Goal: Task Accomplishment & Management: Use online tool/utility

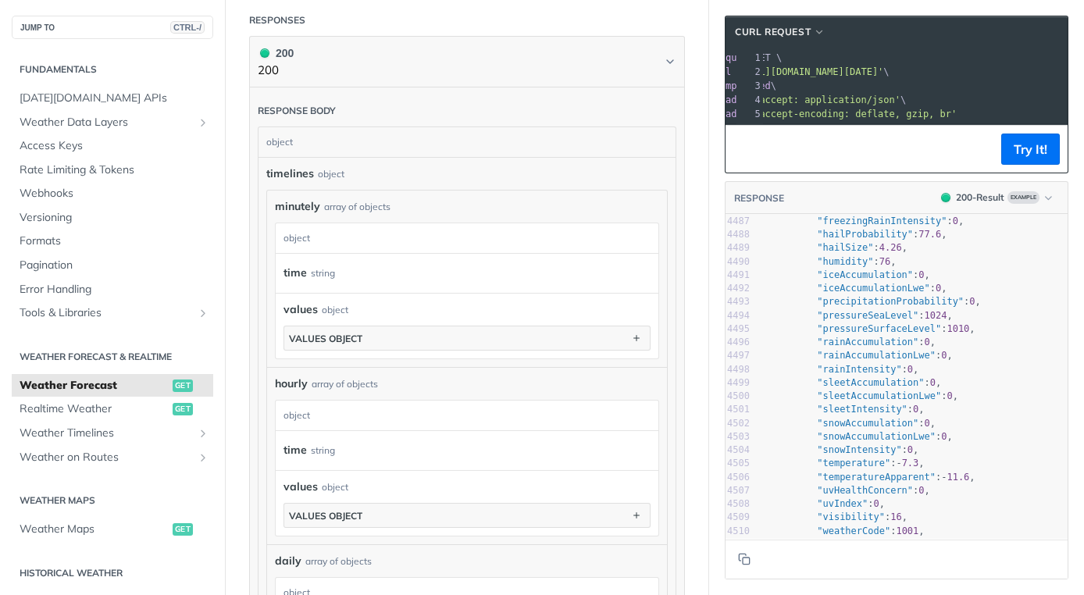
scroll to position [80074, 0]
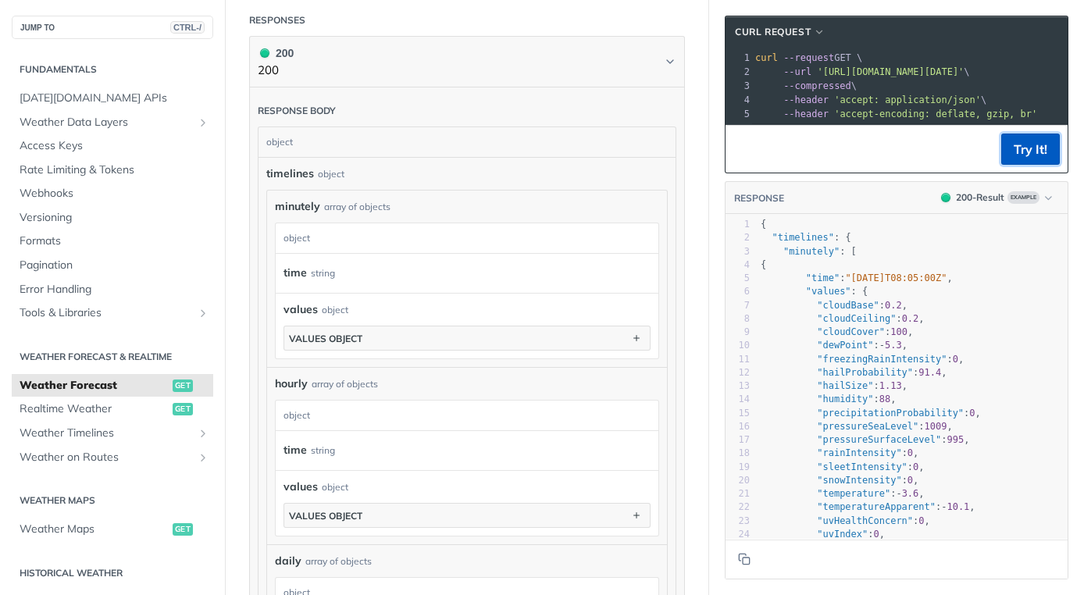
click at [1004, 162] on button "Try It!" at bounding box center [1030, 149] width 59 height 31
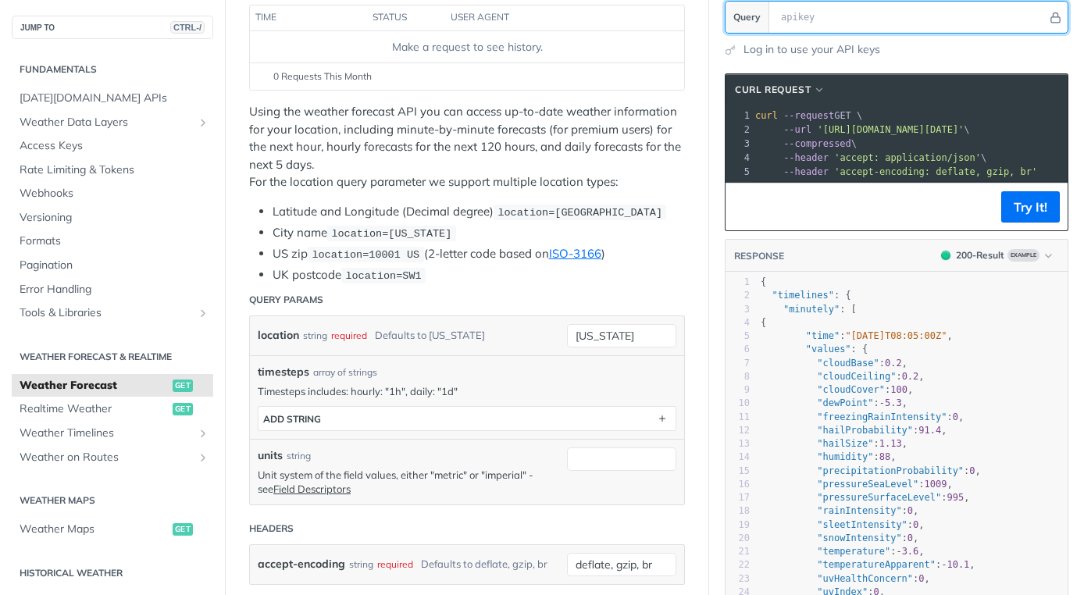
paste input "CXbtVwpu8ytPYkXbhvoIwuh5T9ULEy3A"
type input "CXbtVwpu8ytPYkXbhvoIwuh5T9ULEy3A"
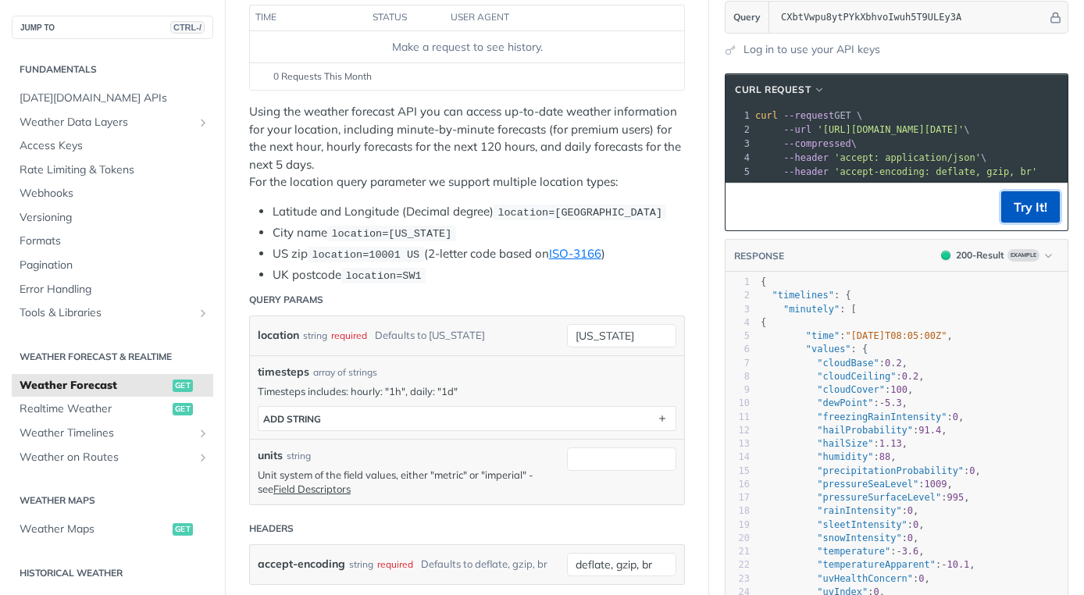
click at [1025, 210] on button "Try It!" at bounding box center [1030, 206] width 59 height 31
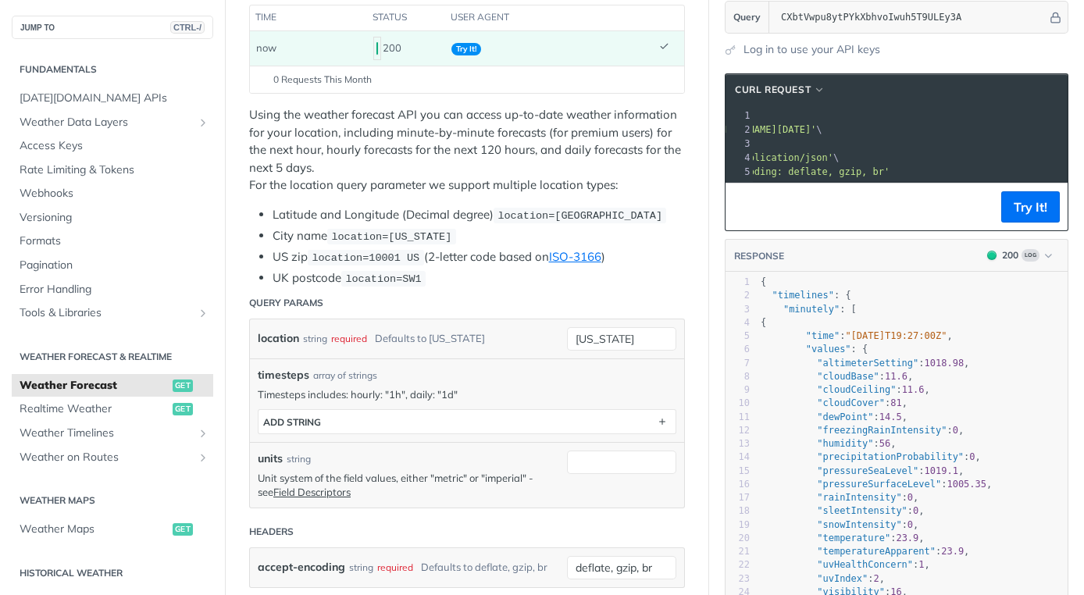
drag, startPoint x: 931, startPoint y: 127, endPoint x: 981, endPoint y: 126, distance: 50.0
click at [816, 126] on span "'https://api.tomorrow.io/v4/weather/forecast?location=new%20york&apikey=CXbtVwp…" at bounding box center [742, 129] width 147 height 11
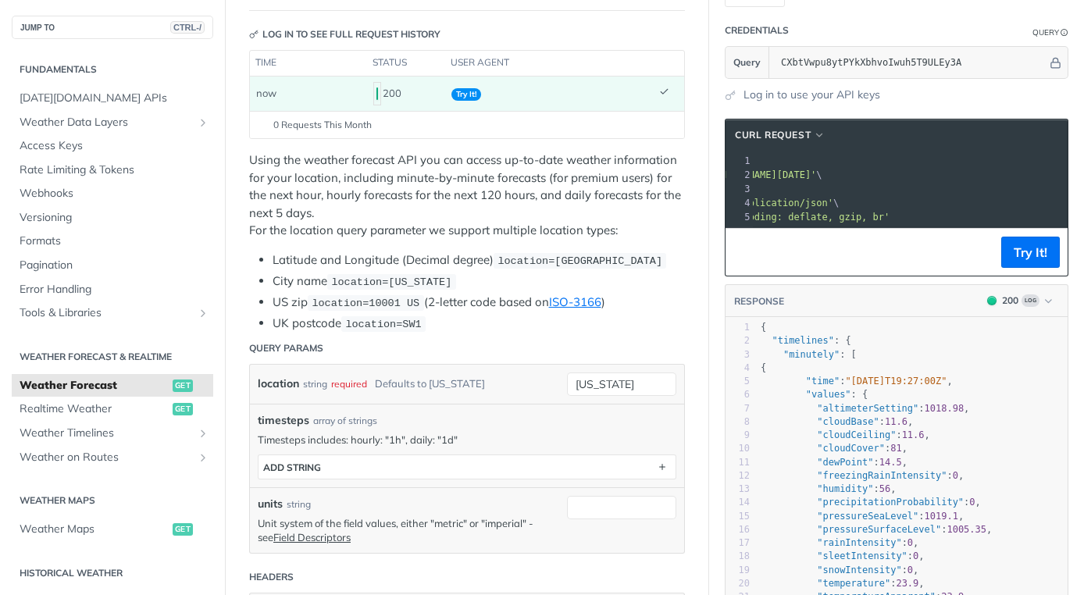
click at [816, 171] on span "'https://api.tomorrow.io/v4/weather/forecast?location=new%20york&apikey=CXbtVwp…" at bounding box center [742, 175] width 147 height 11
click at [816, 170] on span "'https://api.tomorrow.io/v4/weather/forecast?location=new%20york&apikey=CXbtVwp…" at bounding box center [742, 175] width 147 height 11
click at [816, 171] on span "'https://api.tomorrow.io/v4/weather/forecast?location=new%20york&apikey=CXbtVwp…" at bounding box center [742, 175] width 147 height 11
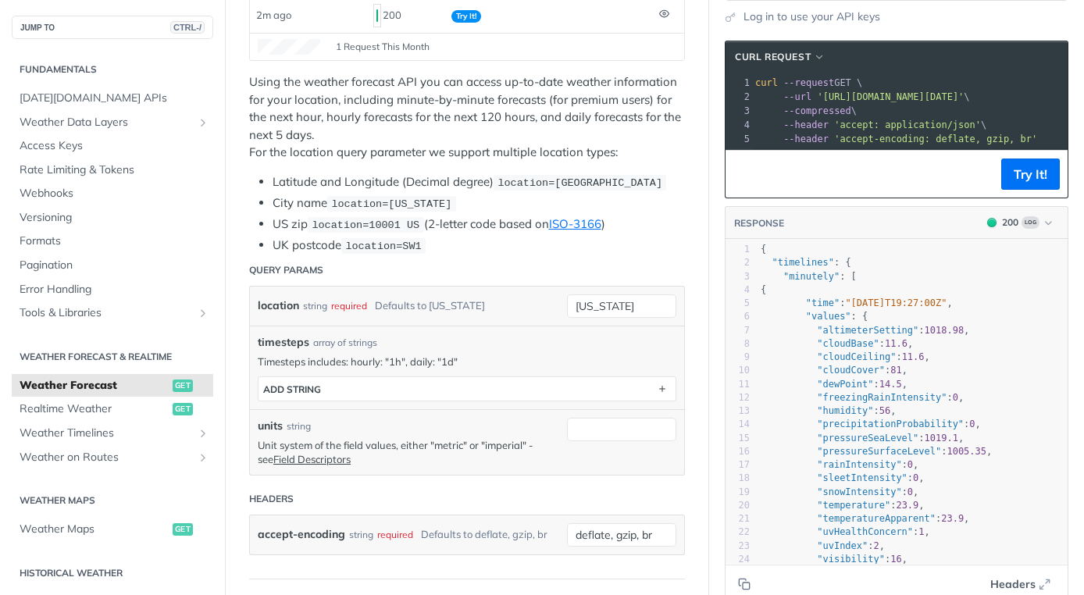
scroll to position [0, 0]
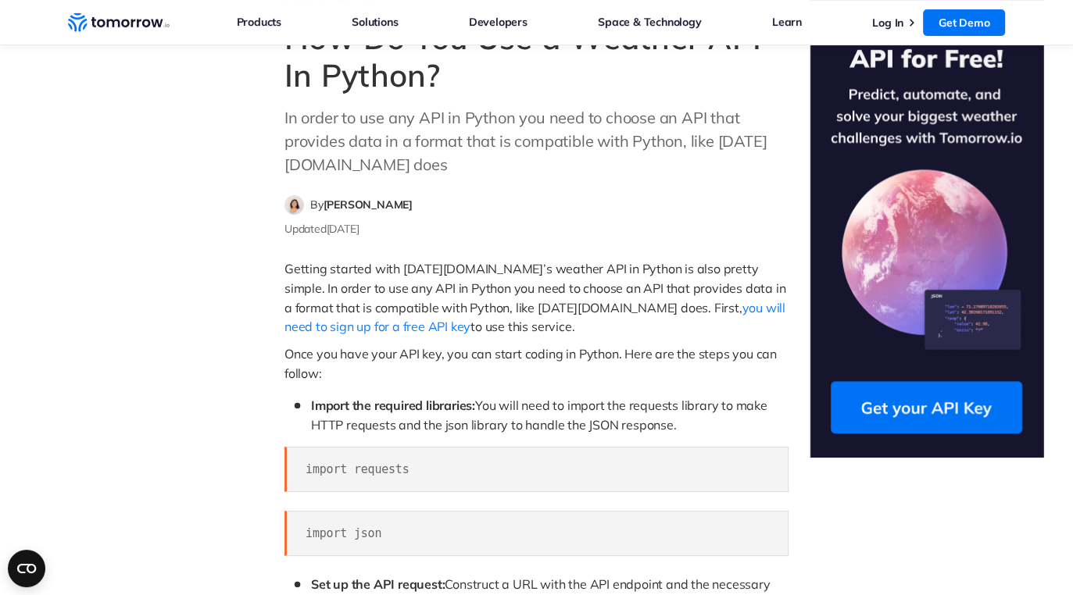
scroll to position [234, 0]
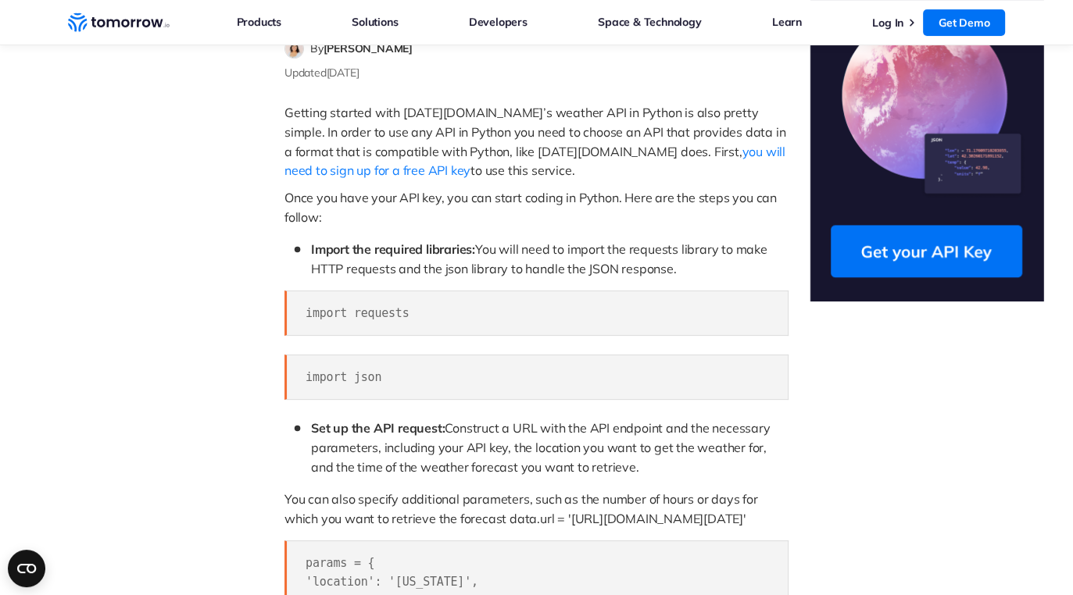
click at [862, 433] on aside at bounding box center [926, 591] width 245 height 1515
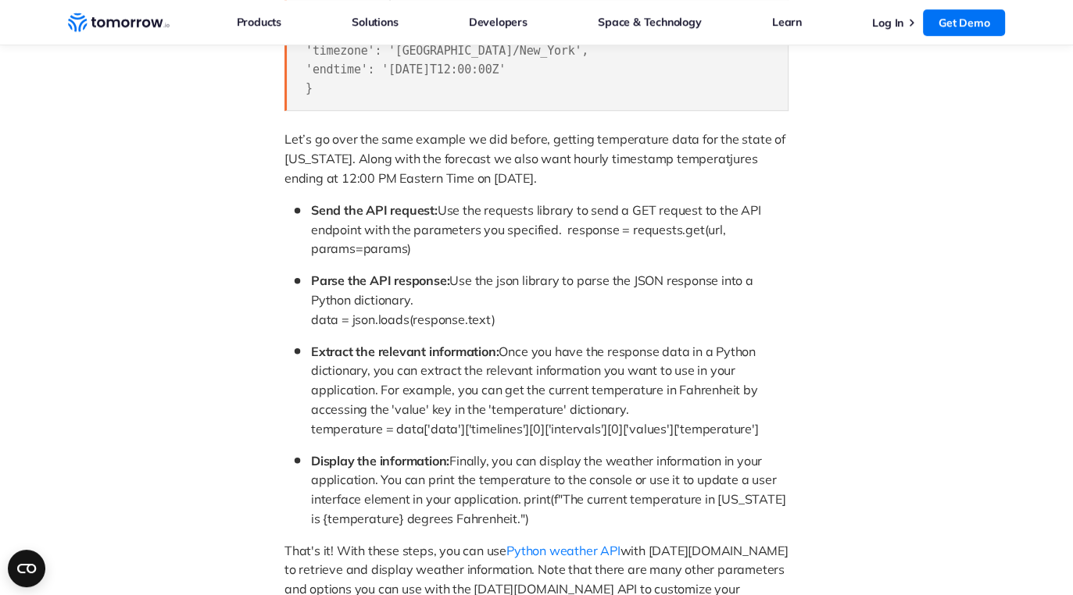
scroll to position [937, 0]
